Goal: Task Accomplishment & Management: Manage account settings

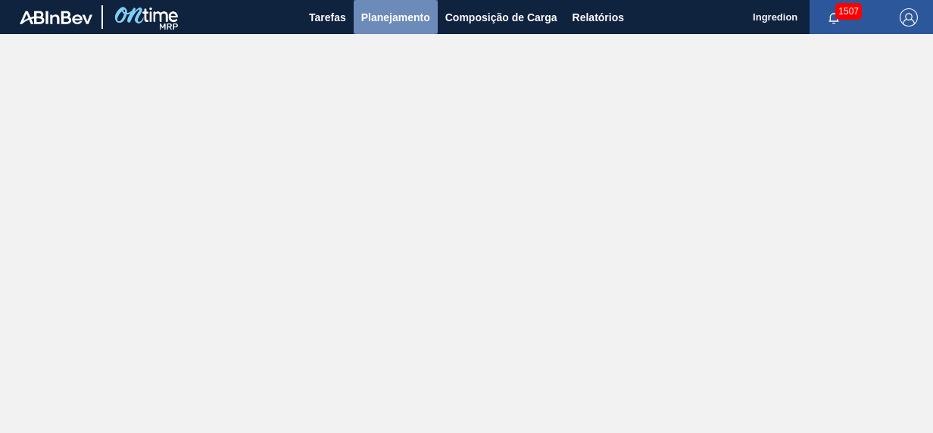
click at [409, 22] on span "Planejamento" at bounding box center [395, 17] width 69 height 18
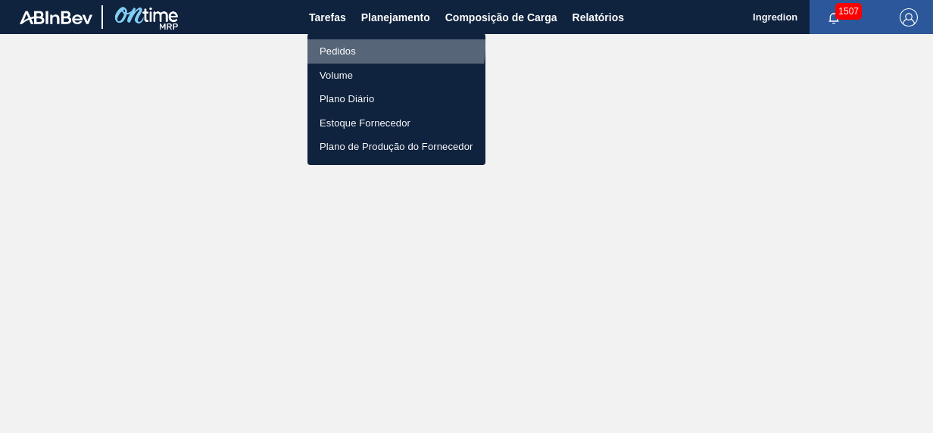
click at [380, 47] on li "Pedidos" at bounding box center [396, 51] width 178 height 24
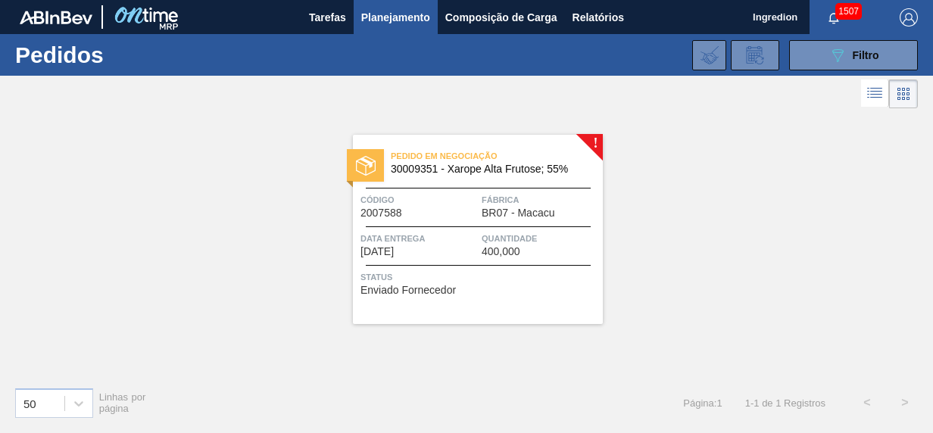
click at [439, 244] on span "Data entrega" at bounding box center [418, 238] width 117 height 15
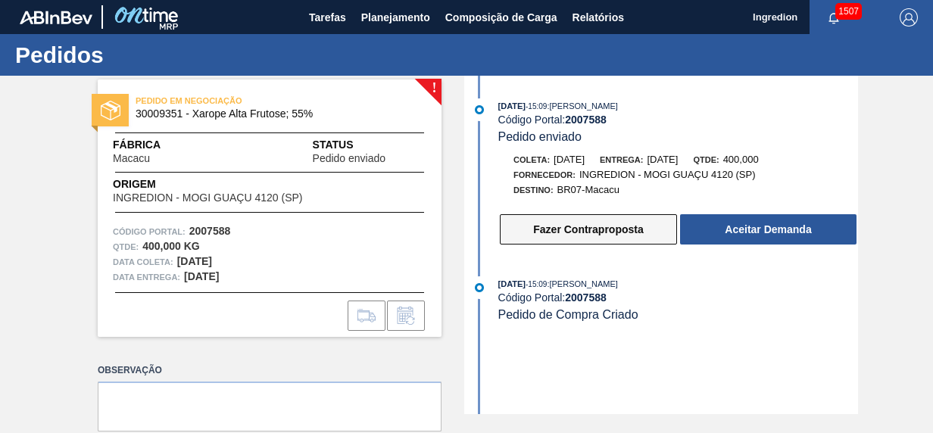
click at [557, 235] on button "Fazer Contraproposta" at bounding box center [588, 229] width 177 height 30
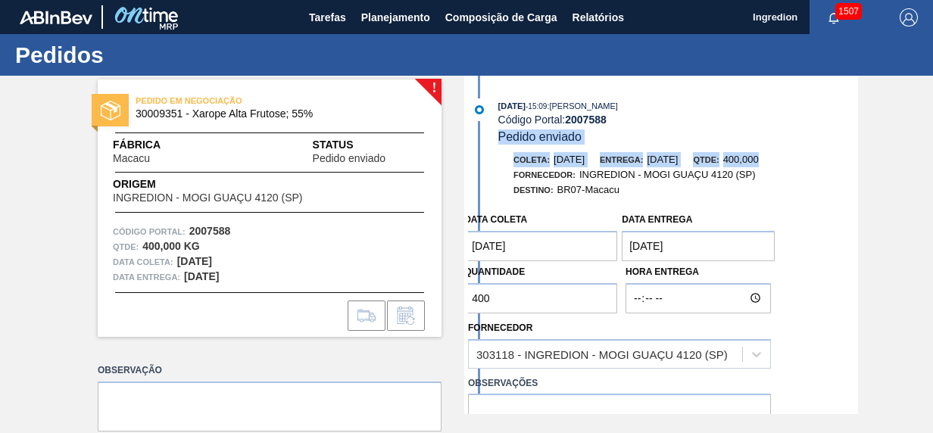
drag, startPoint x: 930, startPoint y: 127, endPoint x: 928, endPoint y: 155, distance: 28.0
click at [928, 155] on div "! PEDIDO EM NEGOCIAÇÃO 30009351 - Xarope Alta Frutose; 55% Fábrica Macacu Statu…" at bounding box center [466, 245] width 933 height 338
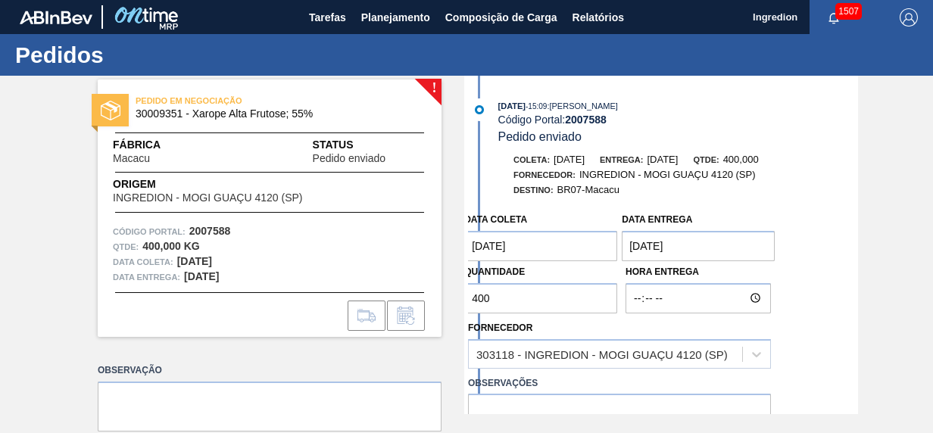
click at [519, 299] on input "400" at bounding box center [540, 298] width 153 height 30
drag, startPoint x: 489, startPoint y: 299, endPoint x: 431, endPoint y: 299, distance: 58.3
click at [431, 299] on div "! PEDIDO EM NEGOCIAÇÃO 30009351 - Xarope Alta Frutose; 55% Fábrica Macacu Statu…" at bounding box center [466, 245] width 933 height 338
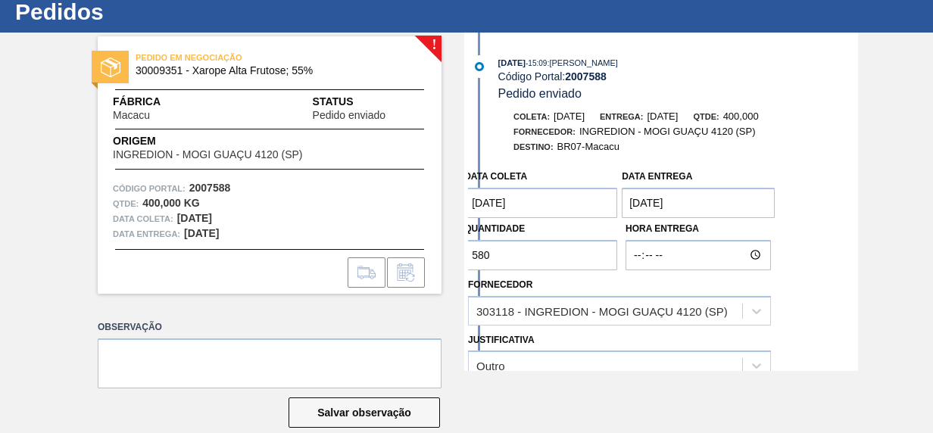
scroll to position [48, 0]
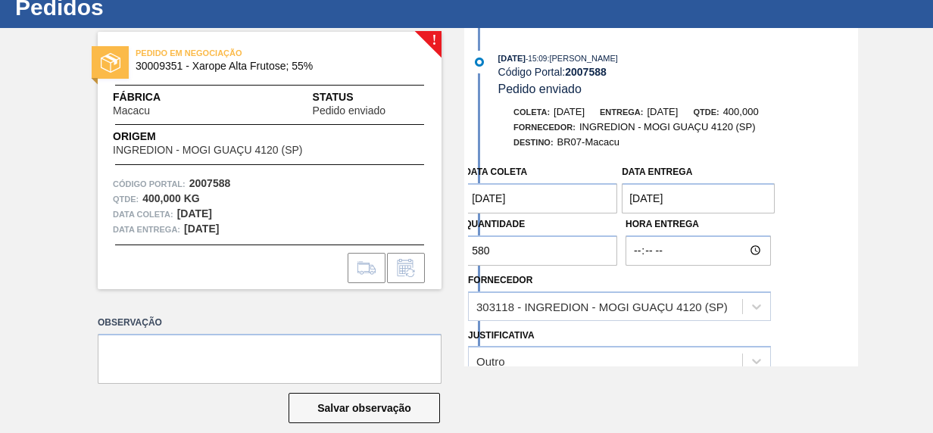
type input "580"
drag, startPoint x: 857, startPoint y: 161, endPoint x: 858, endPoint y: 208, distance: 47.0
click at [858, 209] on div "! PEDIDO EM NEGOCIAÇÃO 30009351 - Xarope Alta Frutose; 55% Fábrica Macacu Statu…" at bounding box center [466, 197] width 933 height 338
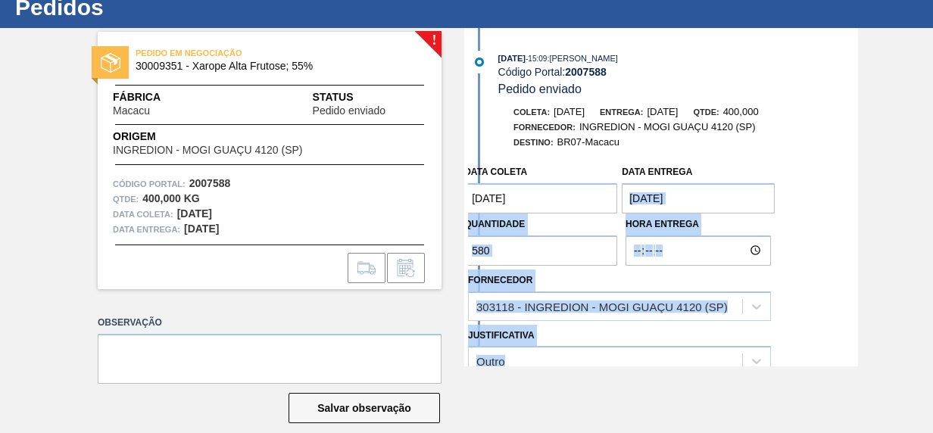
drag, startPoint x: 855, startPoint y: 189, endPoint x: 856, endPoint y: 226, distance: 37.1
click at [856, 226] on div "[DATE] 15:09 : [PERSON_NAME] Código Portal: 2007588 Pedido enviado Coleta: [DAT…" at bounding box center [663, 197] width 390 height 338
click at [824, 294] on div "Data coleta [DATE] Data entrega [DATE] Quantidade 580 Hora Entrega Fornecedor 3…" at bounding box center [663, 322] width 390 height 331
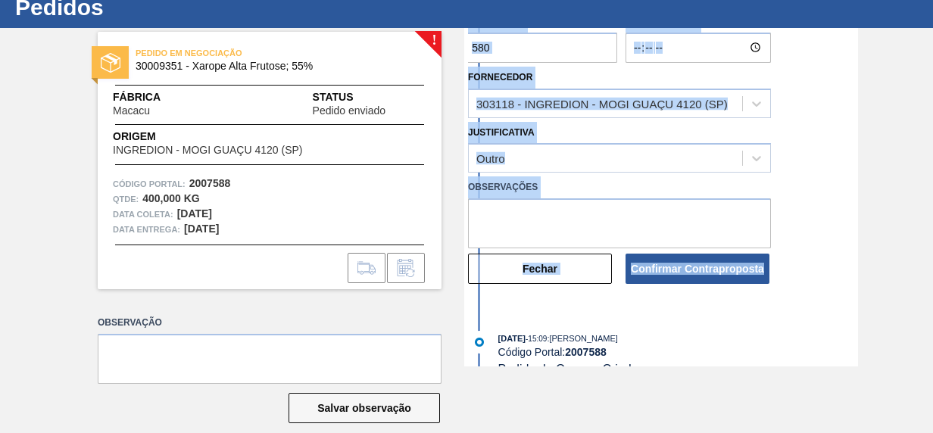
scroll to position [207, 0]
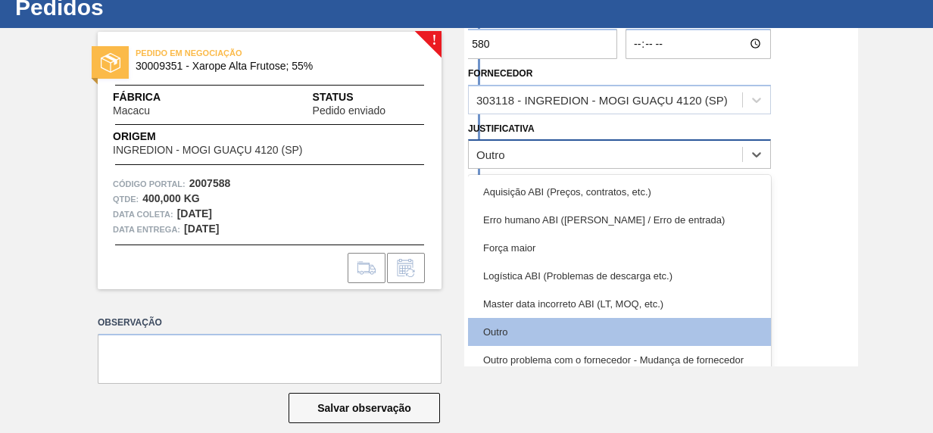
click at [524, 151] on div "Outro" at bounding box center [605, 155] width 273 height 22
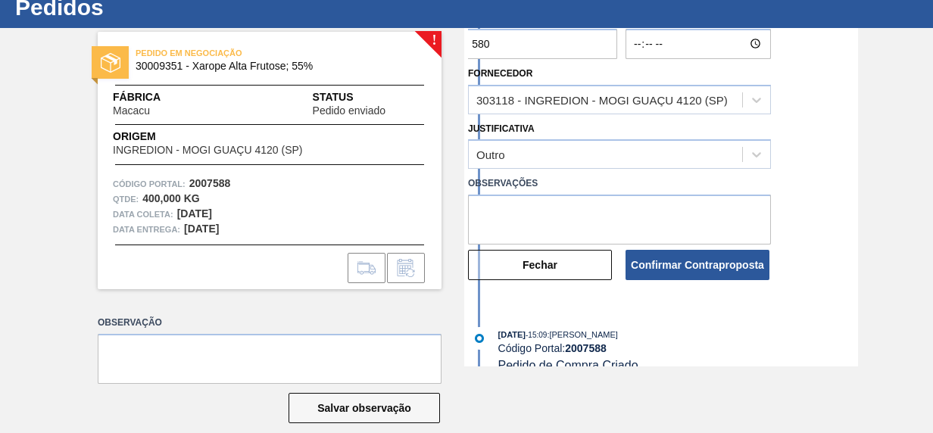
drag, startPoint x: 770, startPoint y: 200, endPoint x: 768, endPoint y: 184, distance: 16.1
click at [768, 184] on div "Observações" at bounding box center [619, 209] width 315 height 72
drag, startPoint x: 768, startPoint y: 184, endPoint x: 621, endPoint y: 209, distance: 148.2
click at [621, 209] on textarea at bounding box center [619, 220] width 303 height 50
click at [600, 211] on textarea at bounding box center [619, 220] width 303 height 50
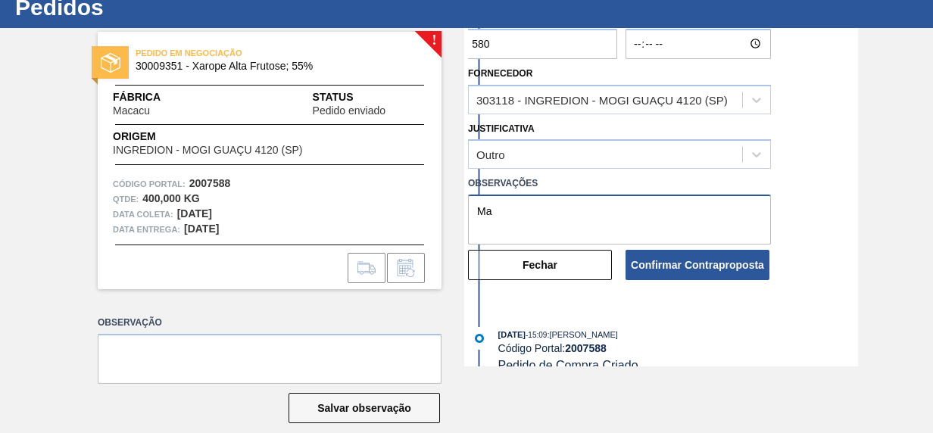
type textarea "M"
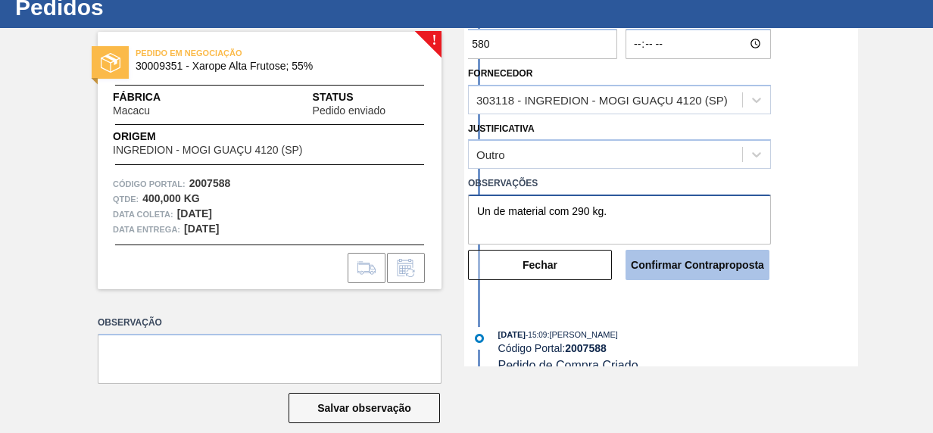
type textarea "Un de material com 290 kg."
click at [693, 263] on button "Confirmar Contraproposta" at bounding box center [697, 265] width 144 height 30
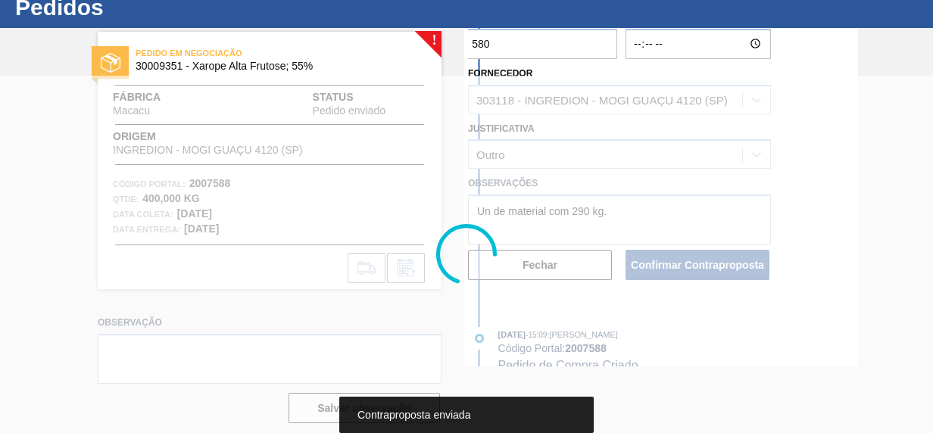
scroll to position [23, 0]
